Goal: Information Seeking & Learning: Learn about a topic

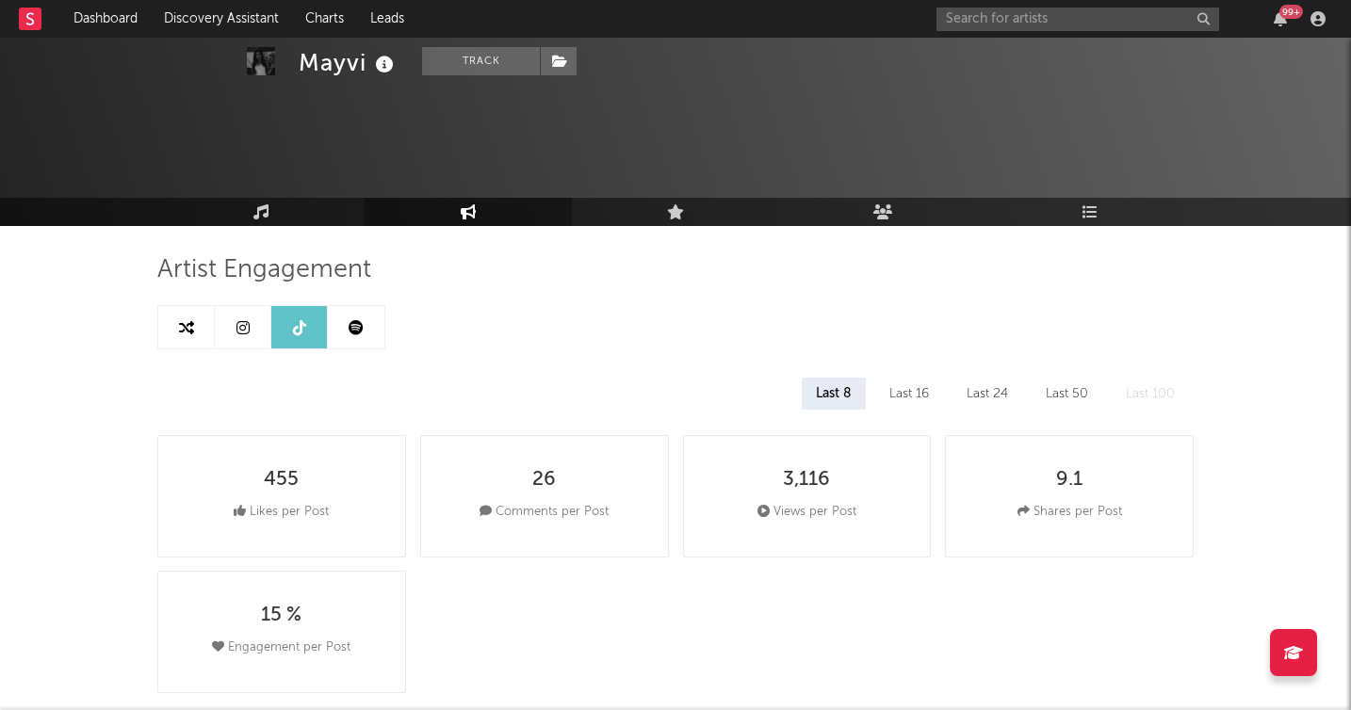
select select "1w"
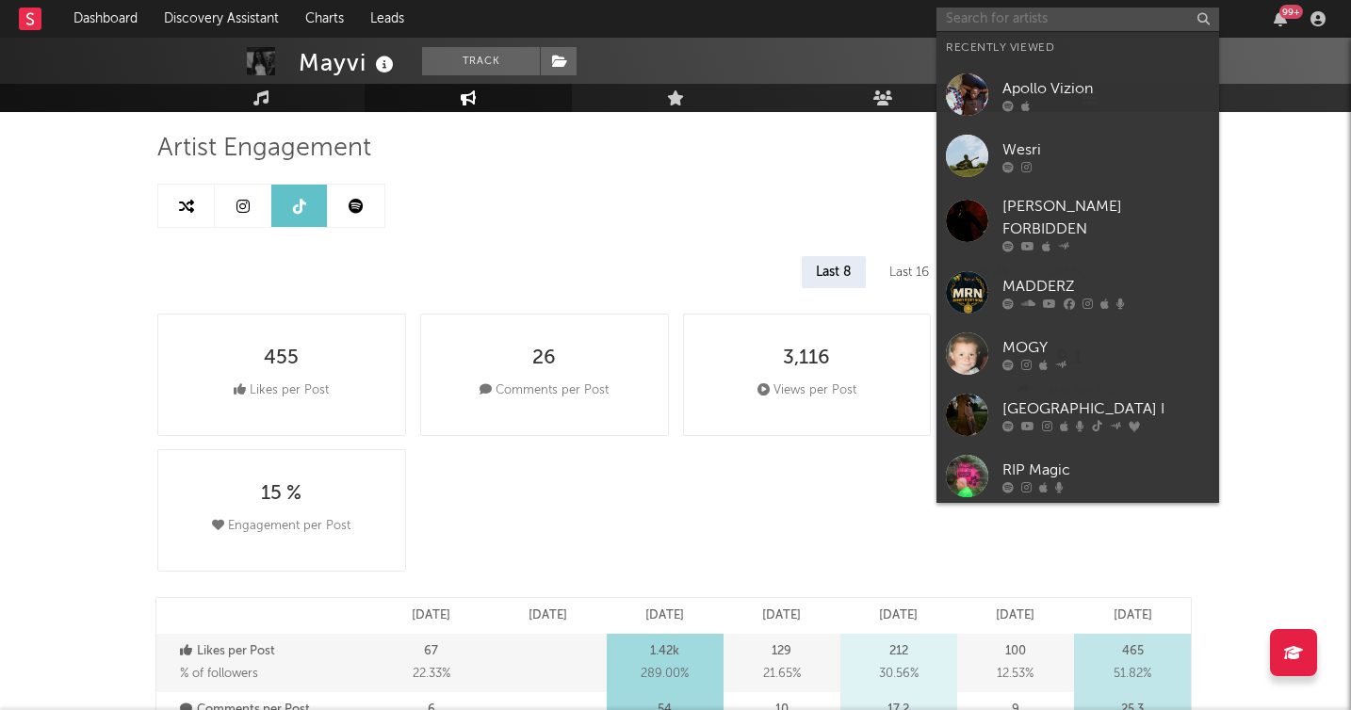
click at [1102, 20] on input "text" at bounding box center [1078, 20] width 283 height 24
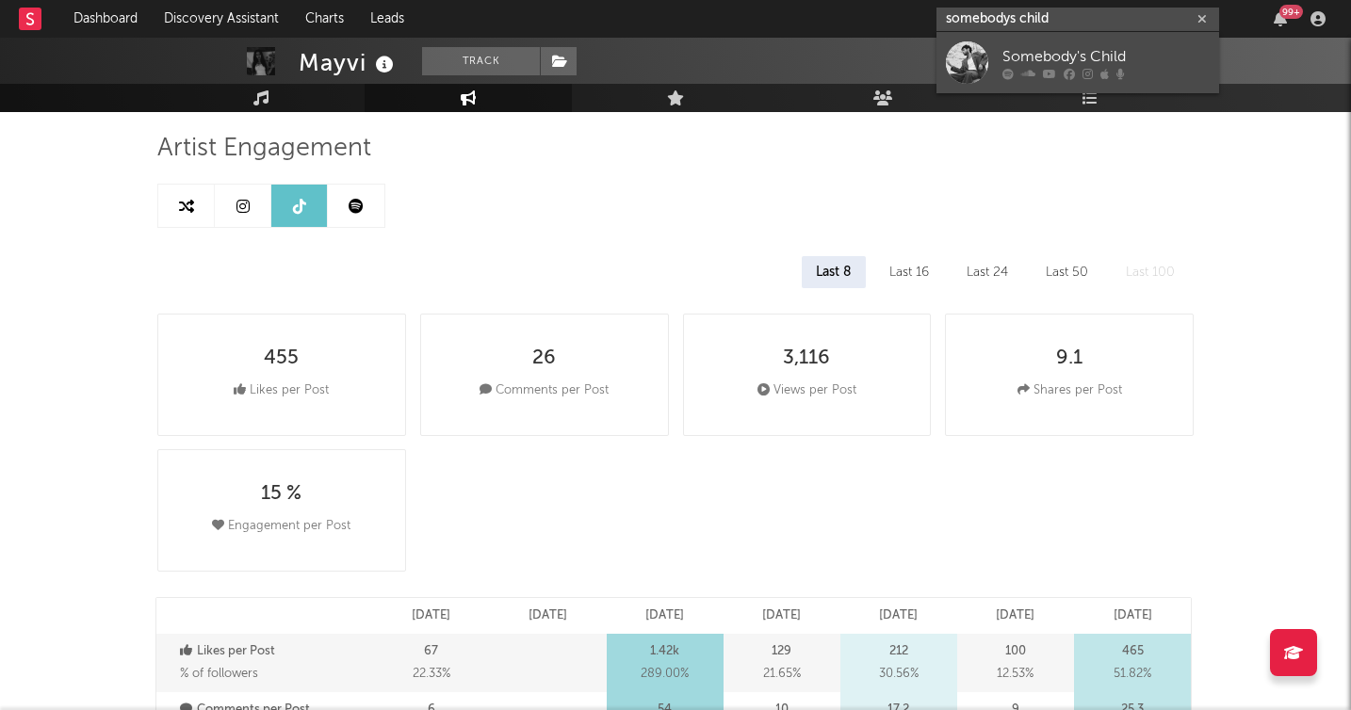
type input "somebodys child"
click at [1031, 56] on div "Somebody's Child" at bounding box center [1105, 56] width 207 height 23
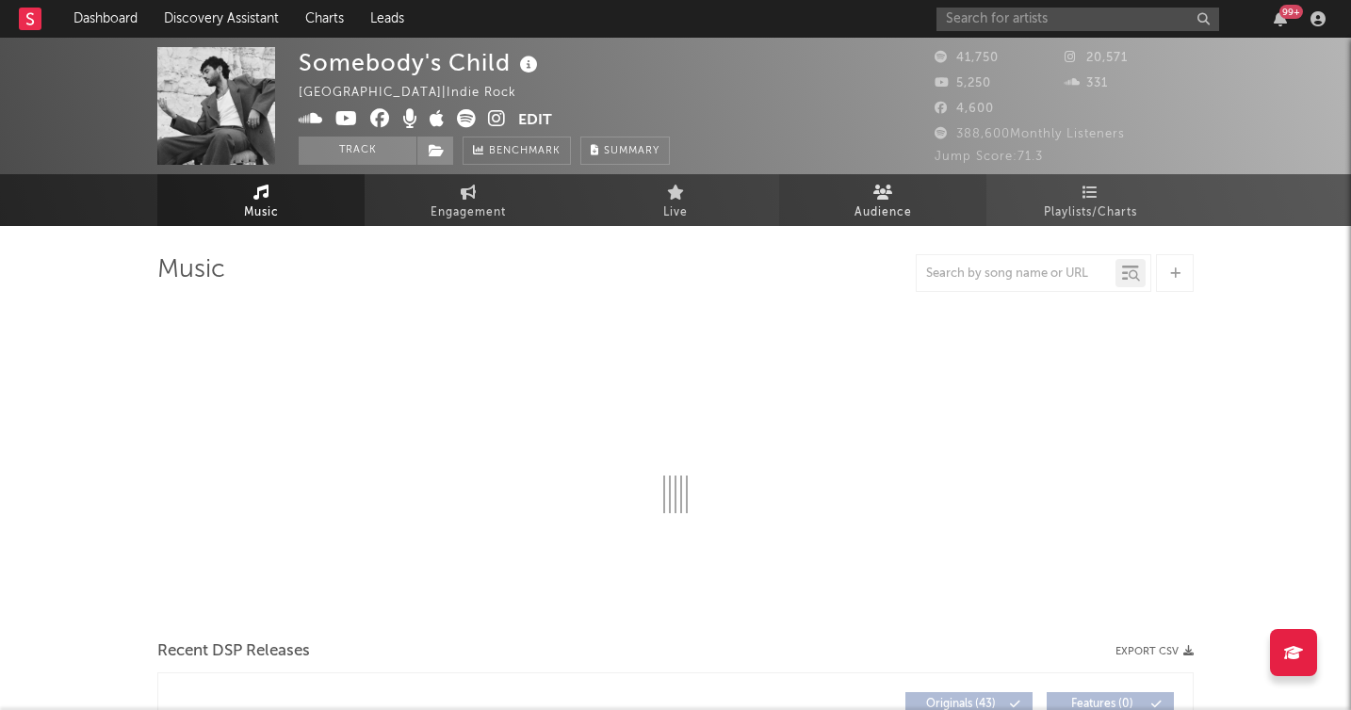
select select "6m"
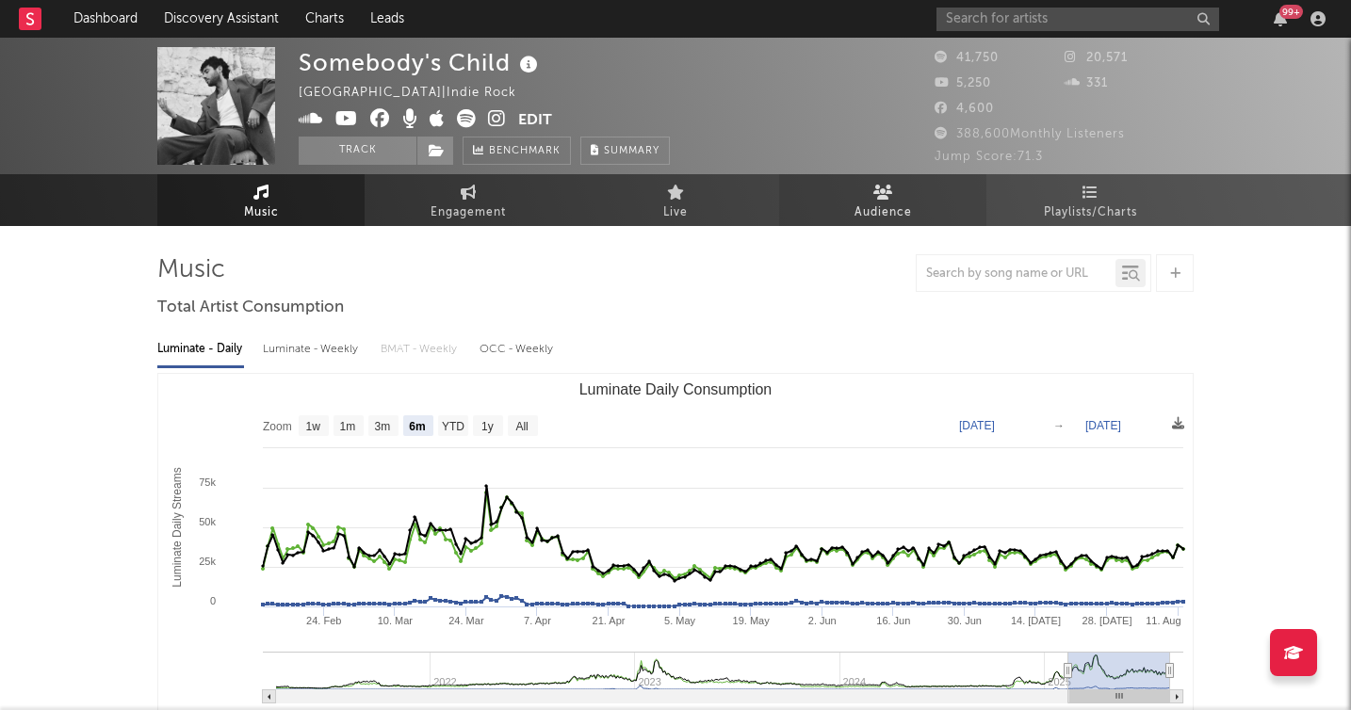
click at [884, 197] on icon at bounding box center [883, 192] width 20 height 15
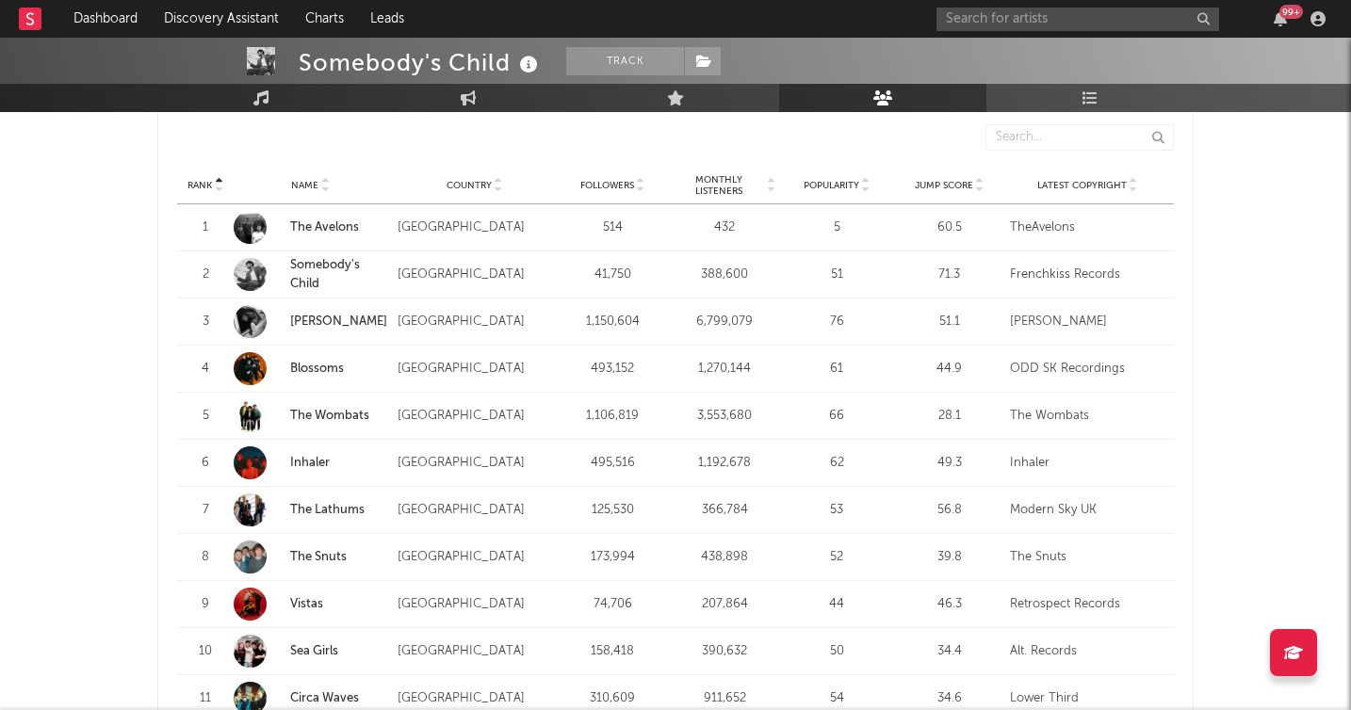
scroll to position [1809, 0]
